Goal: Transaction & Acquisition: Download file/media

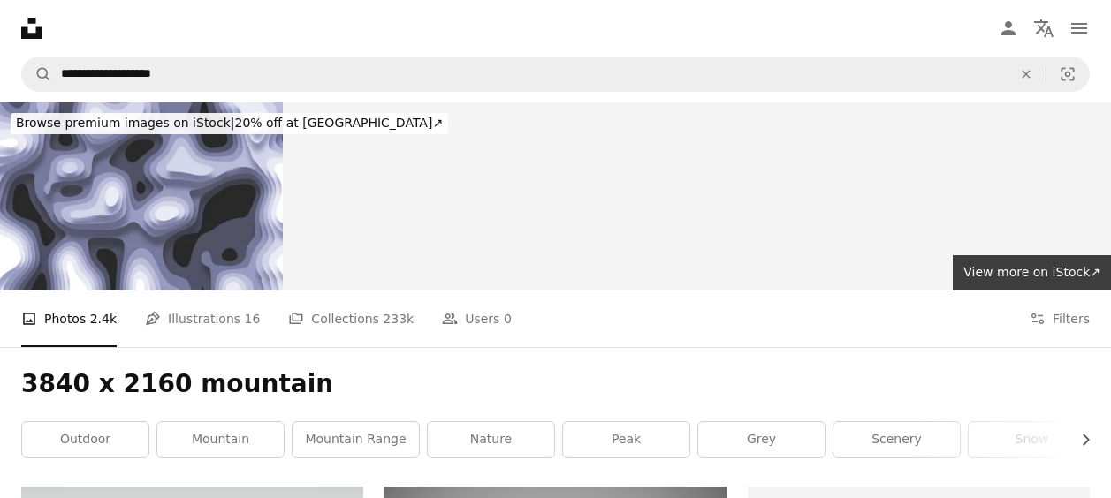
scroll to position [2165, 0]
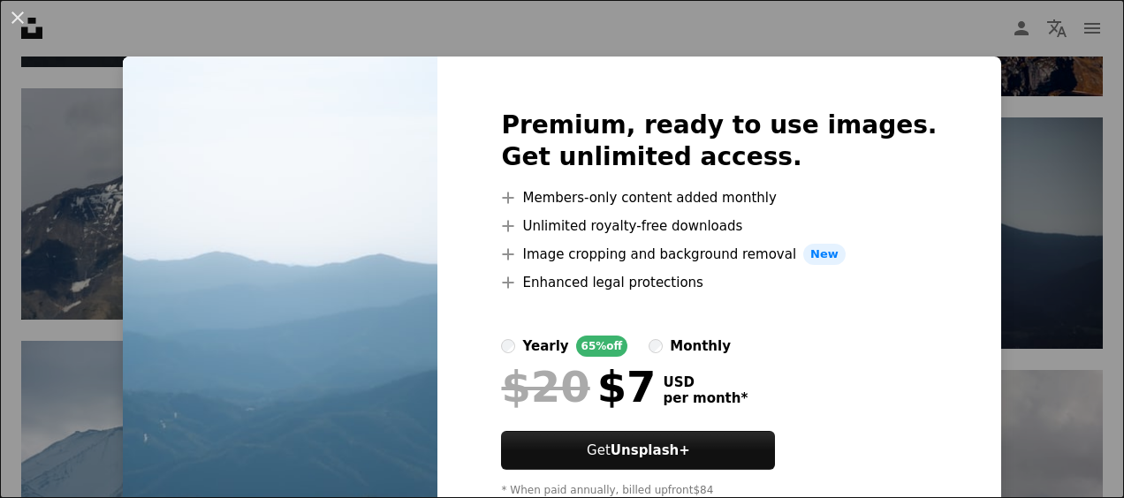
click at [1034, 234] on div "An X shape Premium, ready to use images. Get unlimited access. A plus sign Memb…" at bounding box center [562, 249] width 1124 height 498
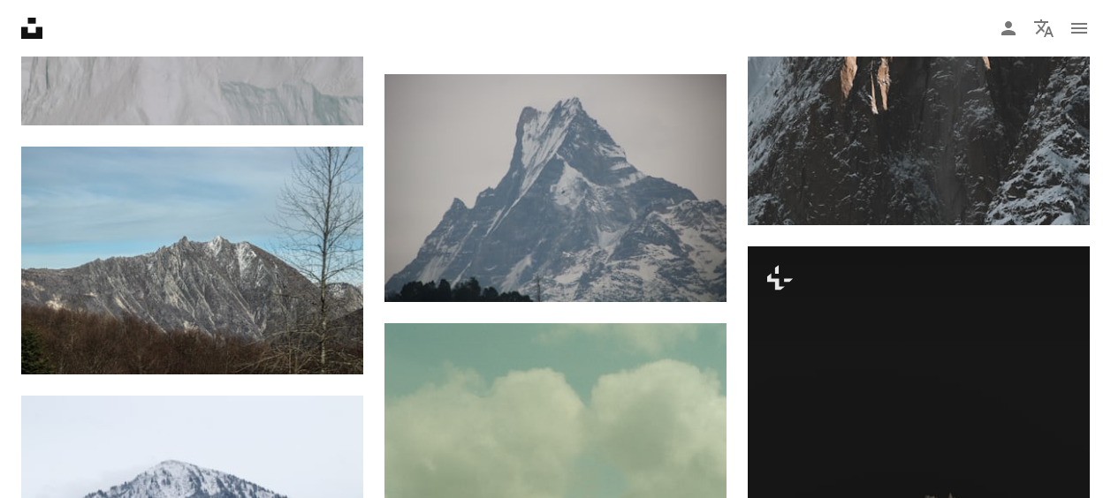
scroll to position [3807, 0]
